Goal: Information Seeking & Learning: Check status

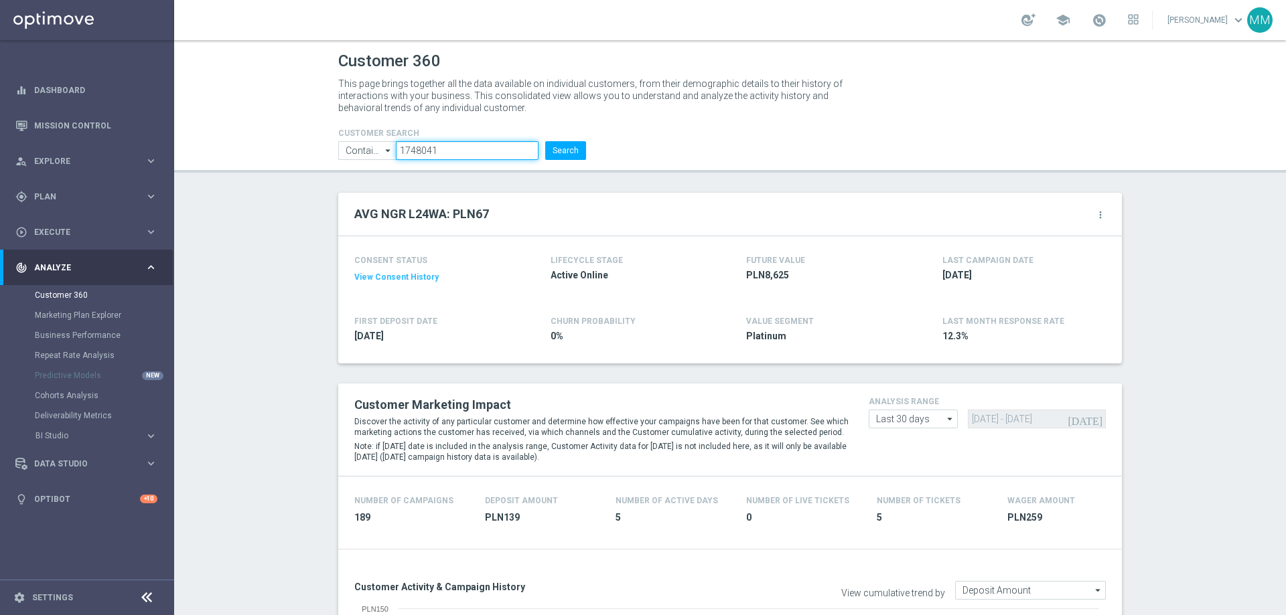
click at [475, 141] on input "1748041" at bounding box center [467, 150] width 143 height 19
click at [454, 156] on input "1748041" at bounding box center [467, 150] width 143 height 19
paste input "923352"
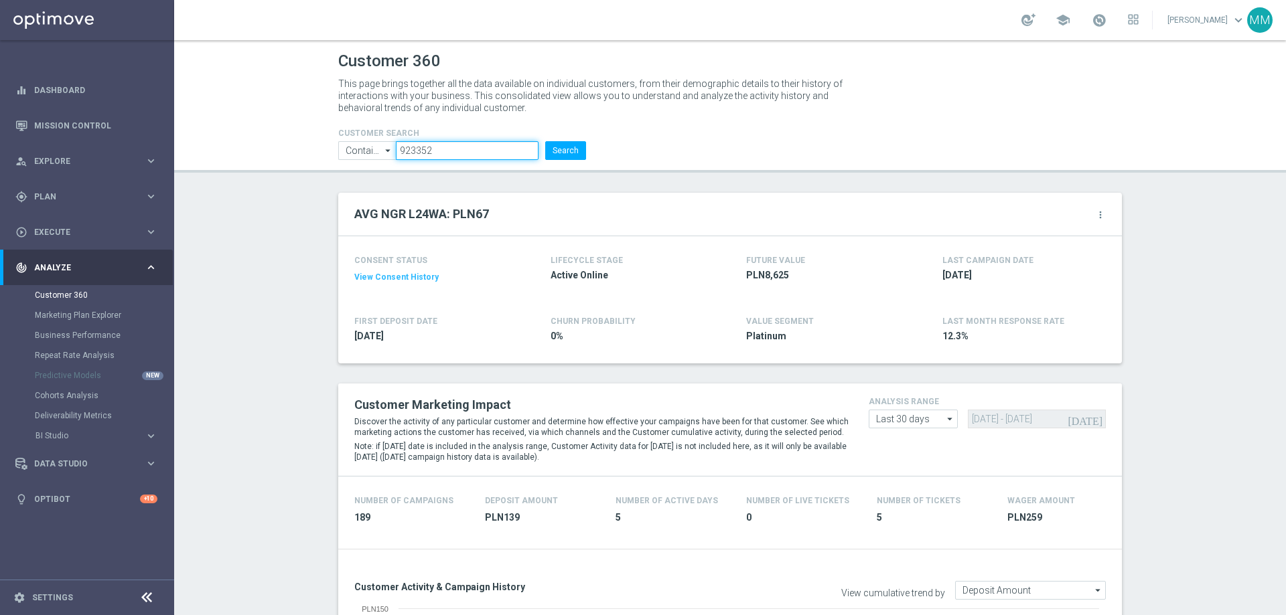
type input "923352"
click at [561, 151] on button "Search" at bounding box center [565, 150] width 41 height 19
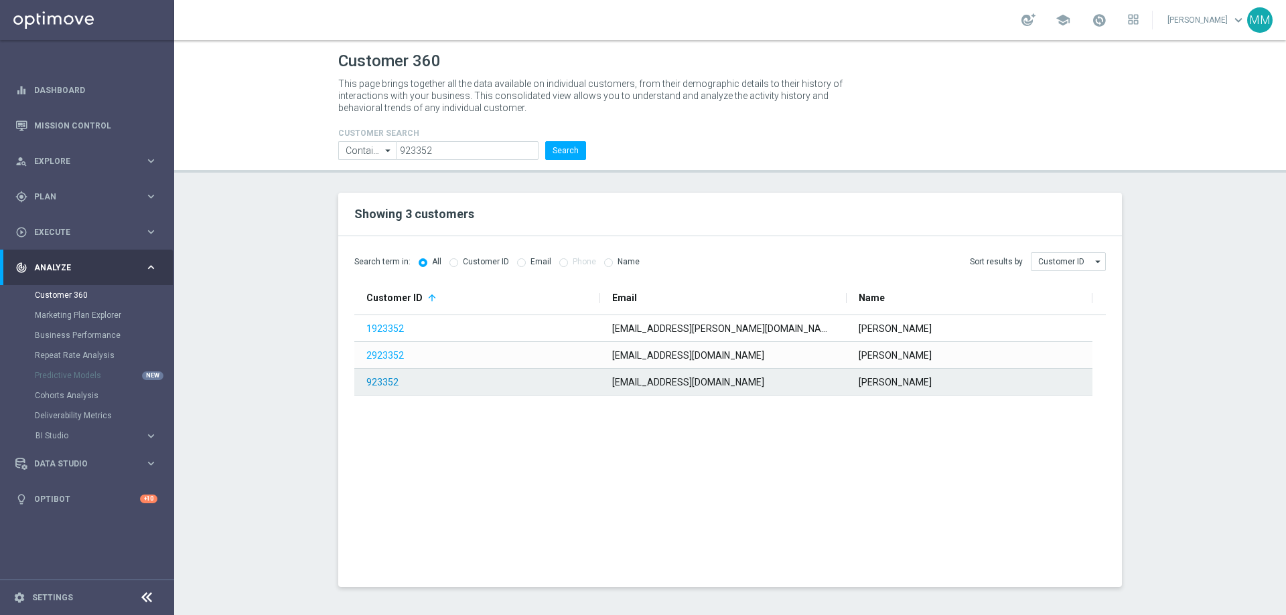
click at [375, 383] on link "923352" at bounding box center [382, 382] width 32 height 11
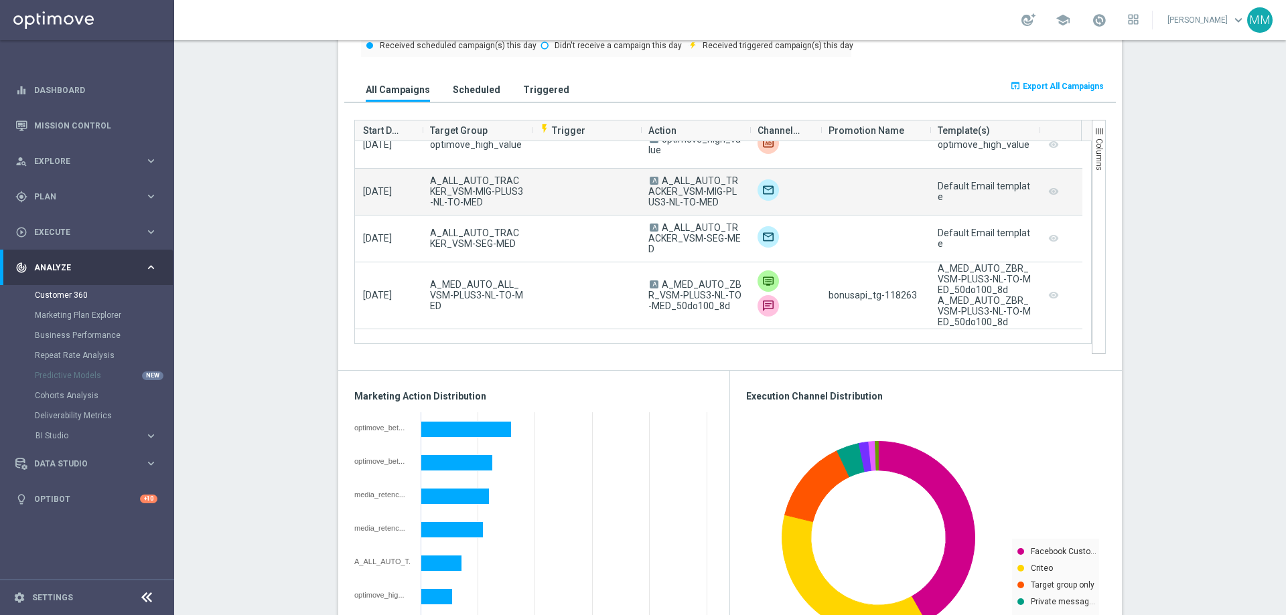
scroll to position [268, 0]
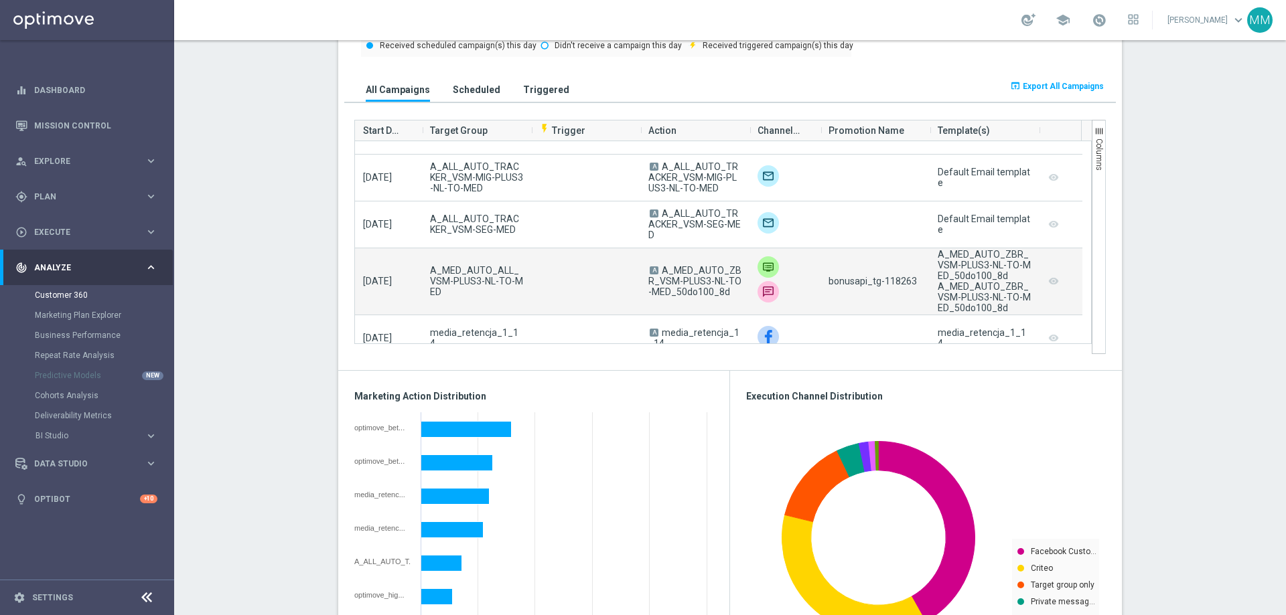
click at [900, 282] on span "bonusapi_tg-118263" at bounding box center [872, 281] width 88 height 11
copy span "118263"
